Goal: Task Accomplishment & Management: Complete application form

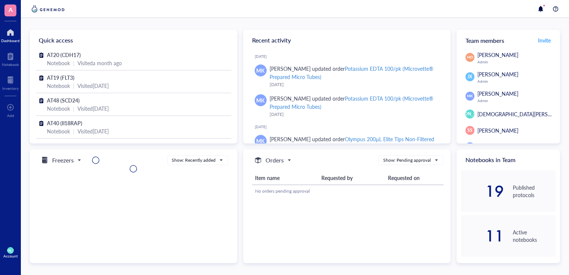
click at [12, 37] on div at bounding box center [10, 32] width 19 height 12
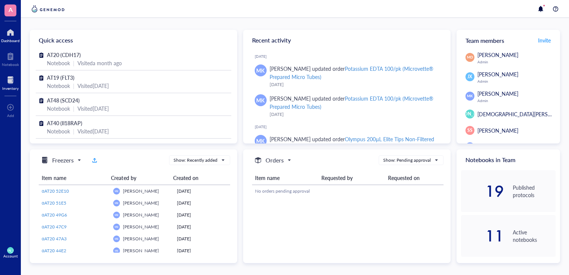
click at [10, 83] on div at bounding box center [10, 80] width 16 height 12
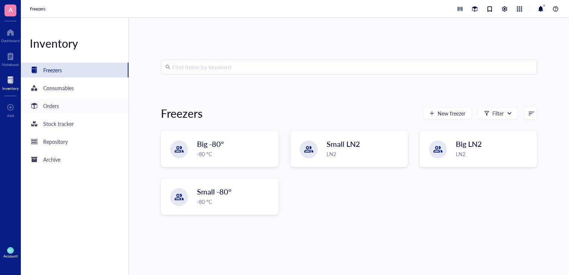
click at [45, 102] on div "Orders" at bounding box center [51, 106] width 16 height 8
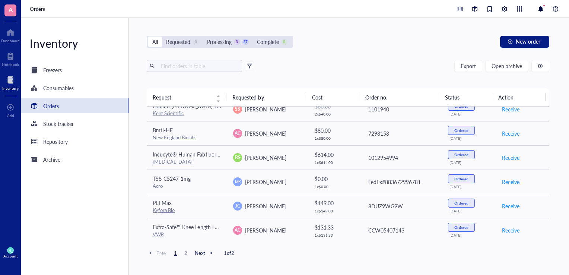
scroll to position [470, 0]
click at [514, 67] on span "Open archive" at bounding box center [507, 66] width 31 height 6
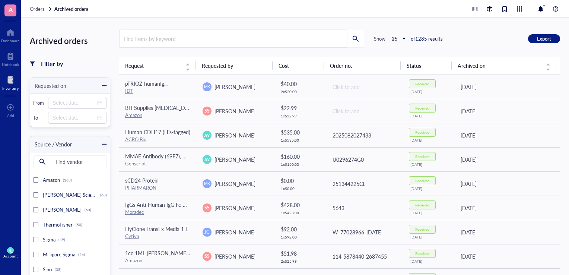
click at [299, 38] on input "search" at bounding box center [233, 38] width 227 height 17
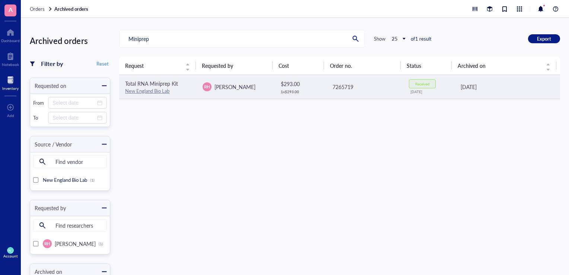
click at [159, 89] on link "New England Bio Lab" at bounding box center [147, 90] width 44 height 7
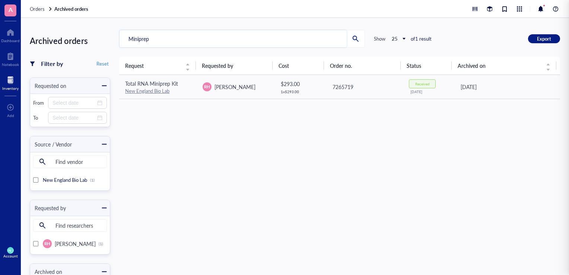
click at [215, 35] on input "Miniprep" at bounding box center [233, 38] width 227 height 17
type input "M"
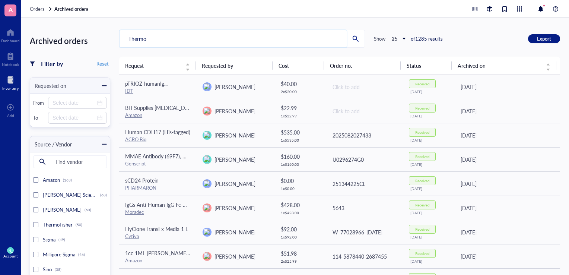
type input "Thermo"
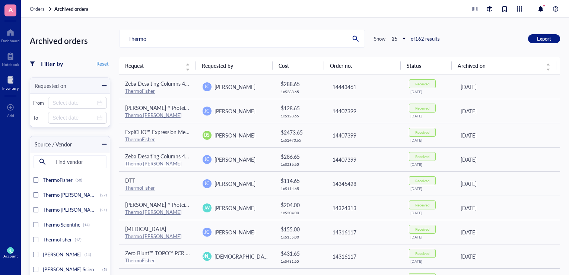
click at [196, 28] on div "Archived orders Filter by Reset Requested on From To Source / Vendor Find vendo…" at bounding box center [295, 146] width 548 height 257
click at [94, 209] on span "Thermo [PERSON_NAME] Scientific" at bounding box center [81, 209] width 77 height 7
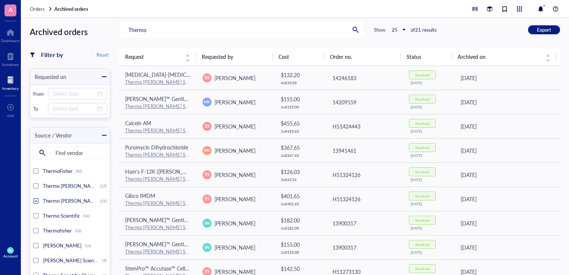
click at [8, 88] on div "Inventory" at bounding box center [10, 88] width 16 height 4
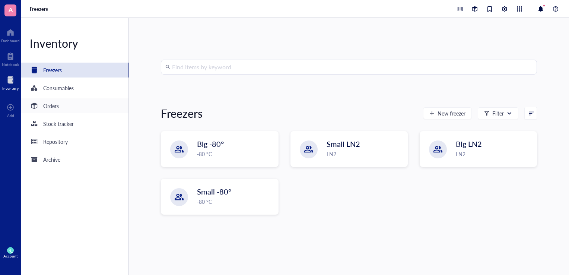
click at [56, 112] on div "Orders" at bounding box center [75, 105] width 108 height 15
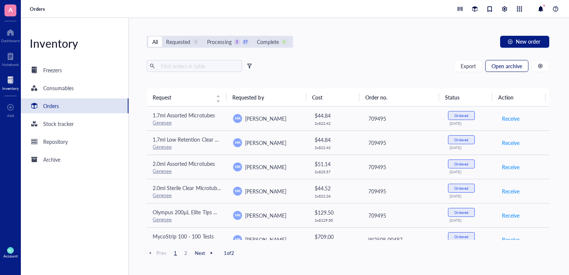
click at [502, 70] on button "Open archive" at bounding box center [506, 66] width 43 height 12
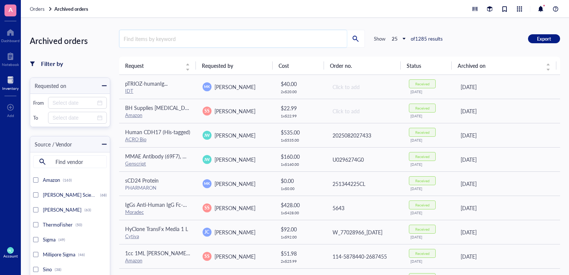
click at [255, 45] on input "search" at bounding box center [233, 38] width 227 height 17
type input "Genejet"
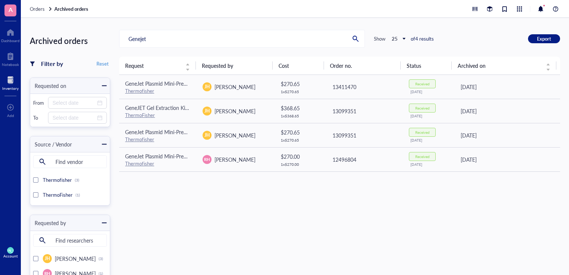
click at [251, 209] on div "Request Requested by Cost Order no. Status Archived on GeneJet Plasmid Mini-Pre…" at bounding box center [339, 203] width 441 height 292
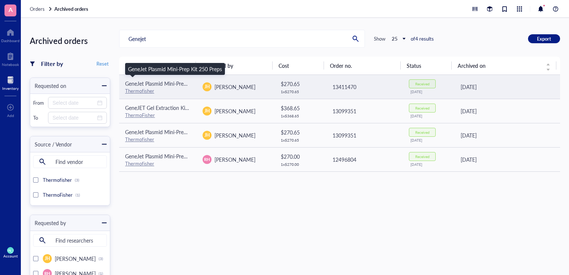
click at [146, 84] on span "GeneJet Plasmid Mini-Prep Kit 250 Preps" at bounding box center [172, 83] width 94 height 7
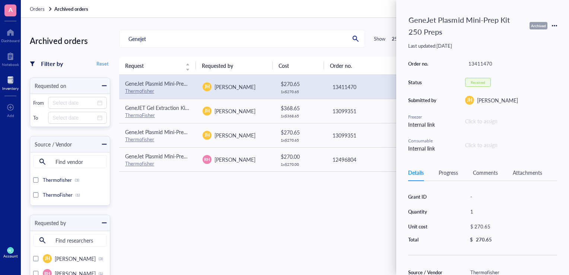
click at [556, 25] on icon at bounding box center [554, 25] width 5 height 5
click at [529, 36] on span "Request again" at bounding box center [528, 36] width 47 height 8
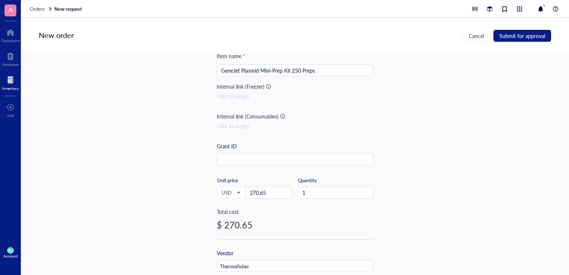
scroll to position [34, 0]
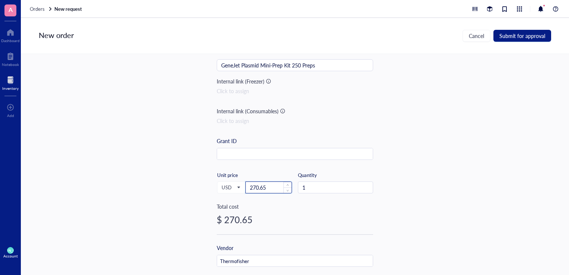
click at [271, 184] on input "270.65" at bounding box center [269, 187] width 46 height 11
type input "2"
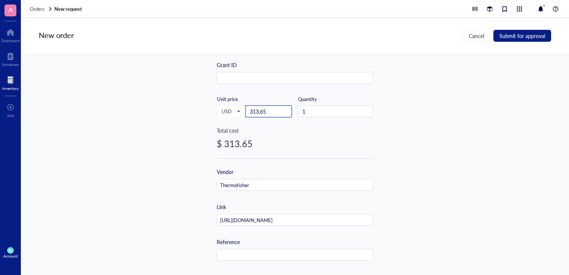
scroll to position [110, 0]
type input "313.65"
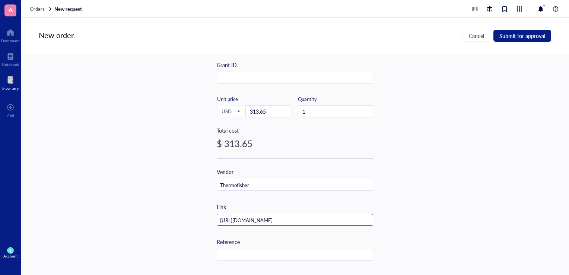
scroll to position [0, 378]
drag, startPoint x: 219, startPoint y: 219, endPoint x: 509, endPoint y: 181, distance: 292.3
click at [487, 217] on div "Item name * GeneJet Plasmid Mini-Prep Kit 250 Preps Internal link (Freezer) Cli…" at bounding box center [295, 164] width 548 height 221
paste input "[URL][DOMAIN_NAME]"
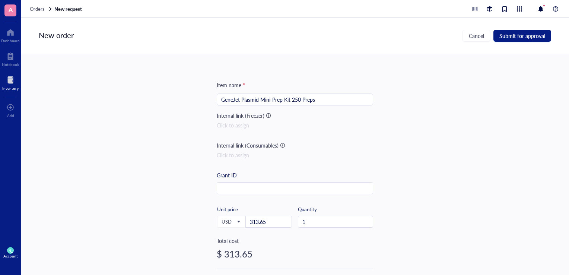
type input "[URL][DOMAIN_NAME]"
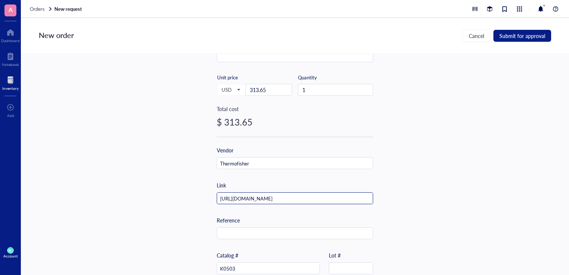
scroll to position [220, 0]
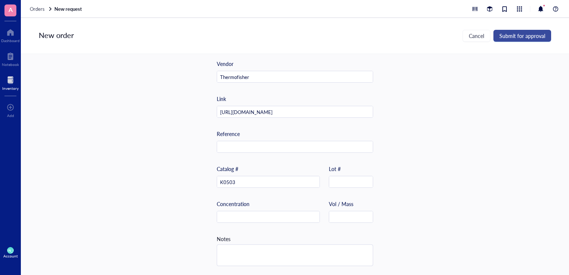
click at [506, 37] on span "Submit for approval" at bounding box center [522, 36] width 46 height 6
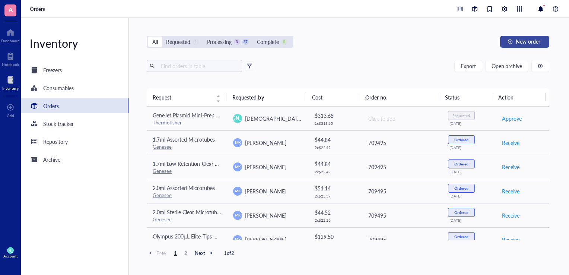
click at [518, 41] on span "New order" at bounding box center [528, 41] width 25 height 6
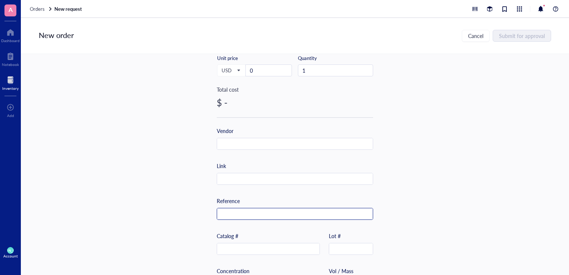
scroll to position [183, 0]
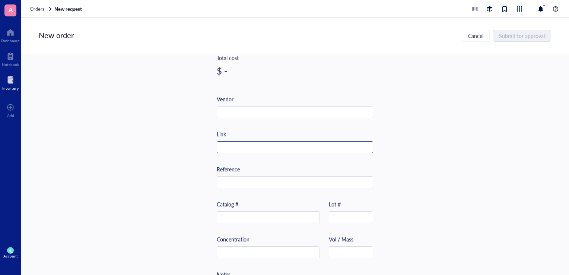
click at [256, 148] on input "text" at bounding box center [295, 148] width 156 height 12
paste input "[URL][DOMAIN_NAME][PERSON_NAME]"
type input "[URL][DOMAIN_NAME][PERSON_NAME]"
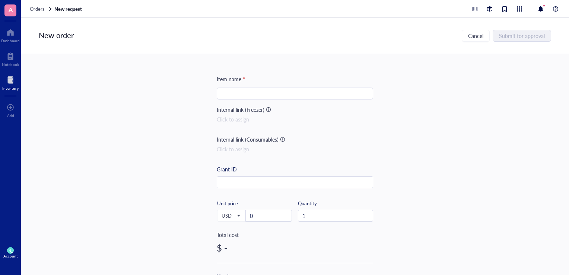
scroll to position [1, 0]
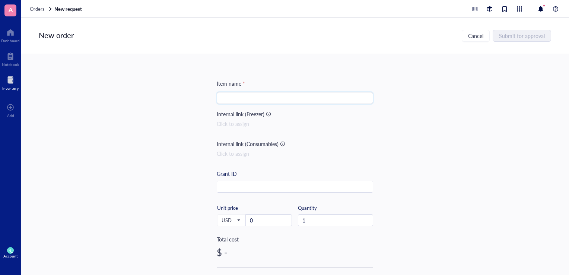
click at [226, 96] on input "search" at bounding box center [294, 97] width 147 height 11
paste input "[MEDICAL_DATA], Absolute (200 Proof), Molecular Biology Grade, [PERSON_NAME] Bi…"
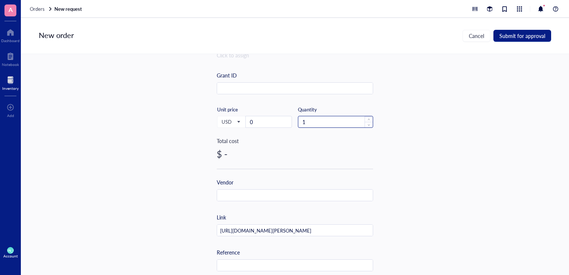
scroll to position [101, 0]
type input "[MEDICAL_DATA], Absolute (200 Proof), Molecular Biology Grade, [PERSON_NAME] Bi…"
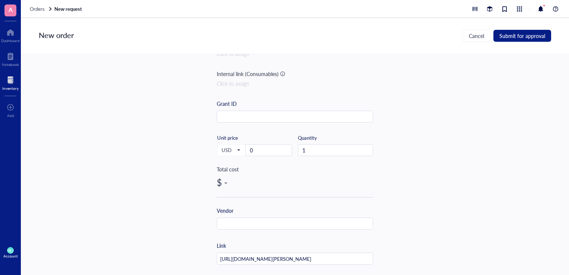
scroll to position [72, 0]
click at [253, 147] on input "0" at bounding box center [269, 150] width 46 height 11
type input "134.2"
click at [313, 148] on input "1" at bounding box center [335, 150] width 74 height 11
type input "2"
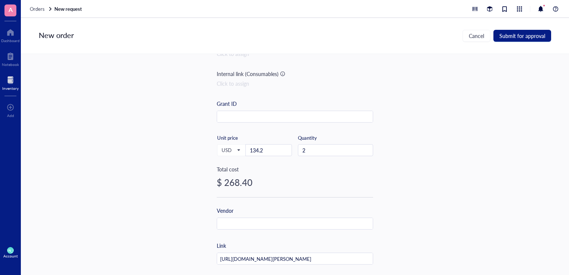
click at [441, 111] on div "Item name * [MEDICAL_DATA], Absolute (200 Proof), Molecular Biology Grade, [PER…" at bounding box center [295, 164] width 548 height 221
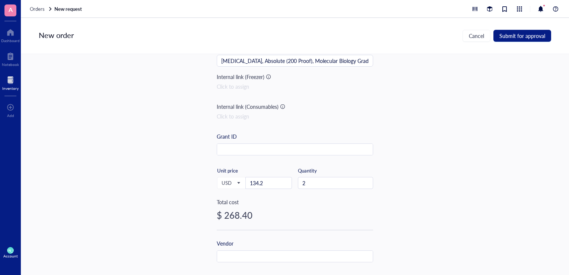
scroll to position [0, 0]
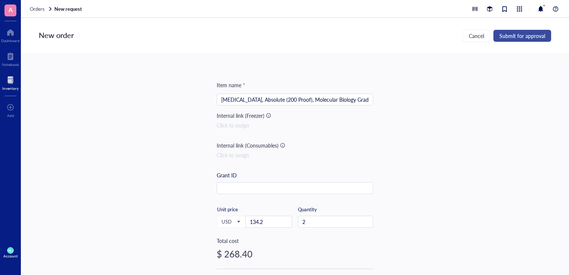
click at [514, 35] on span "Submit for approval" at bounding box center [522, 36] width 46 height 6
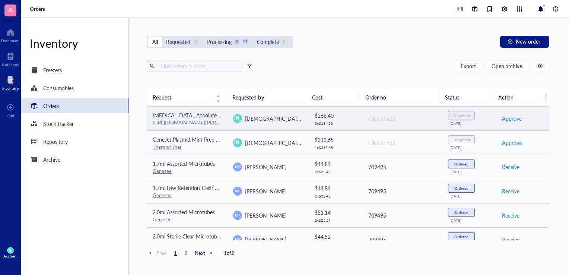
click at [220, 121] on td "[MEDICAL_DATA], Absolute (200 Proof), Molecular Biology Grade, [PERSON_NAME] Bi…" at bounding box center [187, 119] width 80 height 24
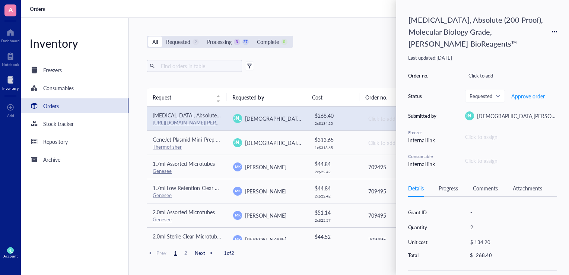
click at [551, 27] on div "[MEDICAL_DATA], Absolute (200 Proof), Molecular Biology Grade, [PERSON_NAME] Bi…" at bounding box center [482, 31] width 149 height 39
click at [553, 31] on icon at bounding box center [552, 31] width 1 height 1
click at [422, 93] on div "Status" at bounding box center [423, 96] width 30 height 7
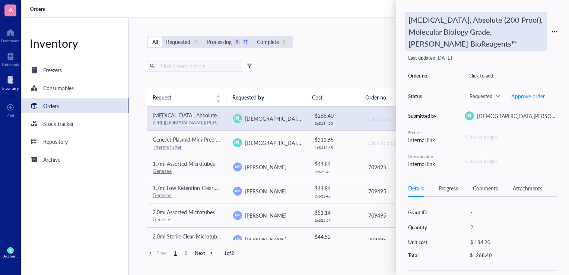
click at [483, 31] on div "[MEDICAL_DATA], Absolute (200 Proof), Molecular Biology Grade, [PERSON_NAME] Bi…" at bounding box center [476, 31] width 142 height 39
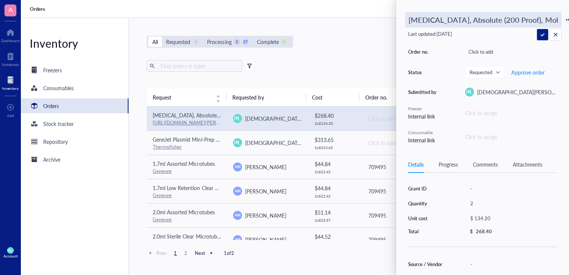
scroll to position [0, 103]
drag, startPoint x: 486, startPoint y: 18, endPoint x: 570, endPoint y: 17, distance: 84.6
click at [569, 17] on html "A Dashboard Notebook Inventory To pick up a draggable item, press the space bar…" at bounding box center [284, 137] width 569 height 275
type input "[MEDICAL_DATA], Absolute (200 Proof), Molecular Biology Grade (500mL)"
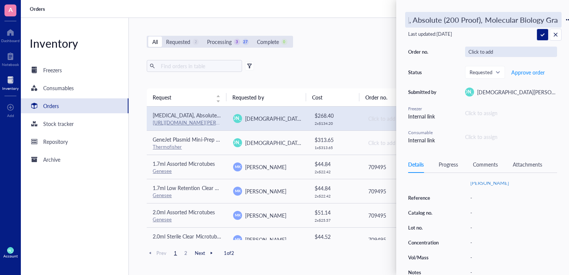
scroll to position [103, 0]
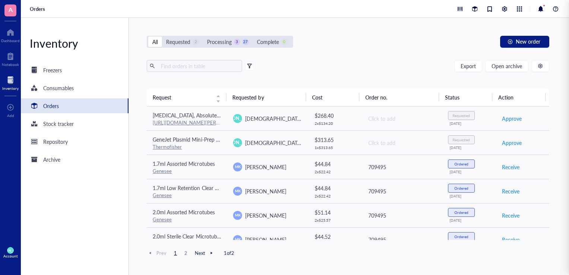
click at [358, 43] on div "All Requested 2 Processing 3 27 Complete 0 New order" at bounding box center [348, 42] width 403 height 12
